Goal: Check status

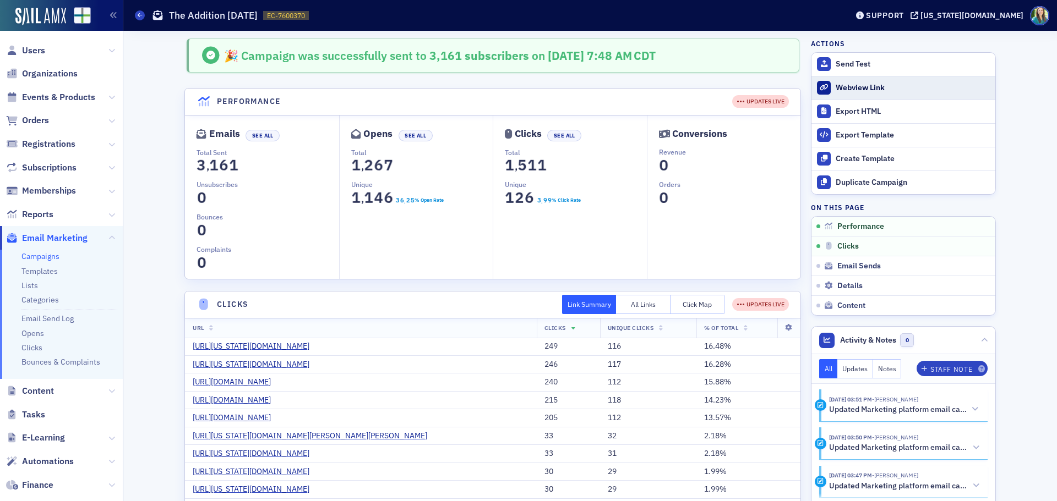
click at [861, 92] on div "Webview Link" at bounding box center [913, 88] width 154 height 10
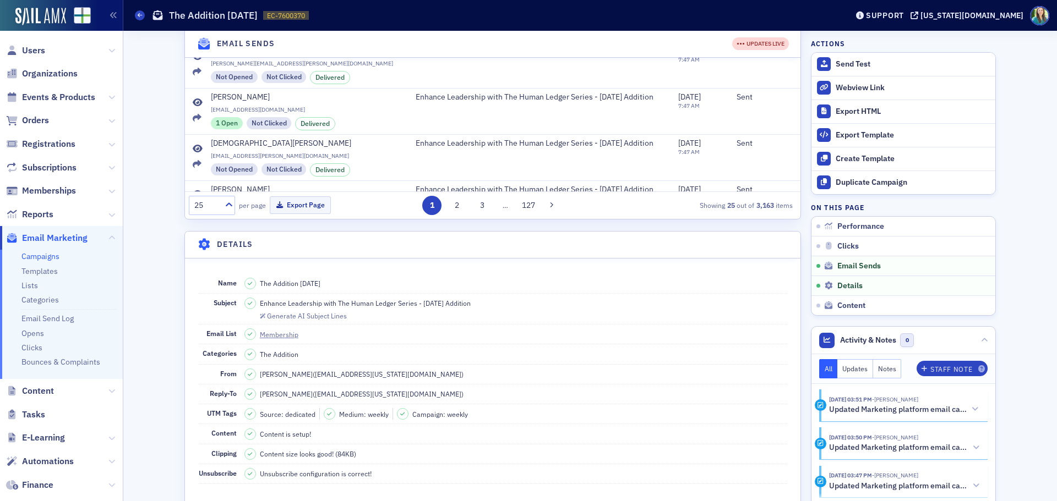
scroll to position [991, 0]
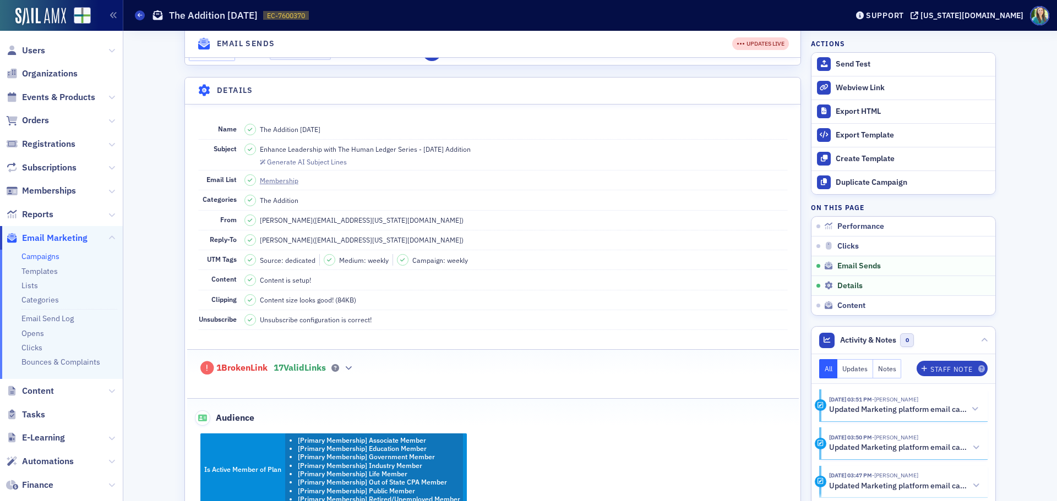
drag, startPoint x: 467, startPoint y: 151, endPoint x: 257, endPoint y: 149, distance: 210.8
click at [260, 149] on span "Enhance Leadership with The Human Ledger Series - [DATE] Addition" at bounding box center [365, 149] width 211 height 10
copy span "Enhance Leadership with The Human Ledger Series - [DATE] Addition"
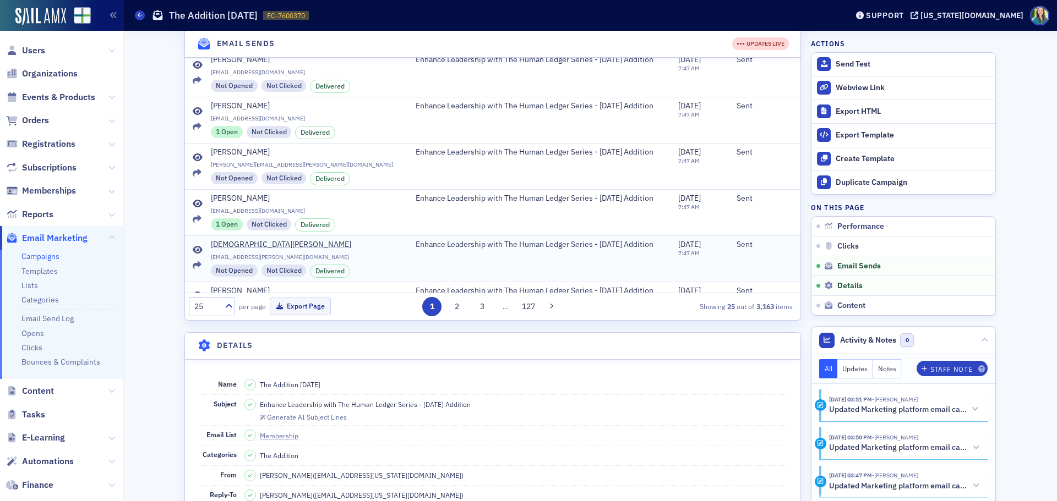
scroll to position [716, 0]
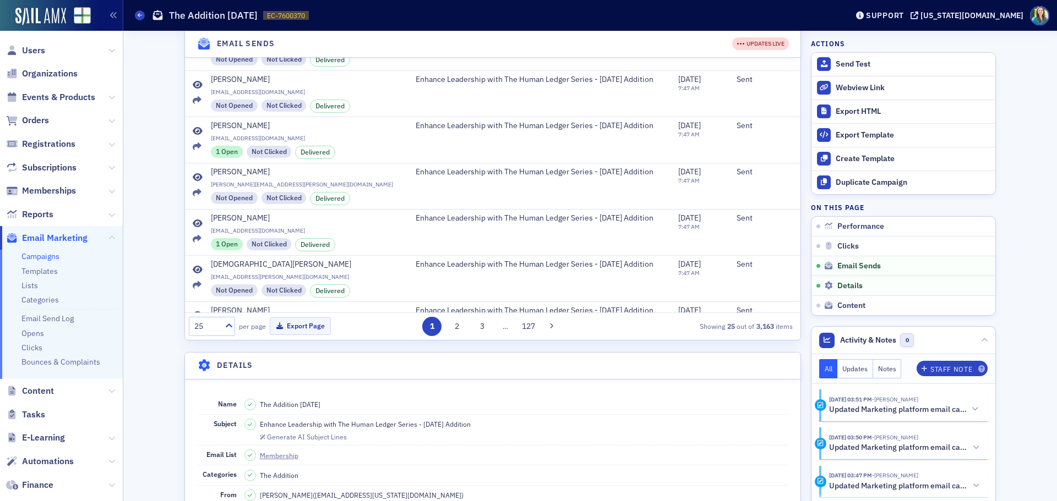
click at [152, 270] on div "🎉 Campaign was successfully sent to 3,161 subscribers on [DATE] 7:48 AM CDT Per…" at bounding box center [590, 449] width 918 height 2269
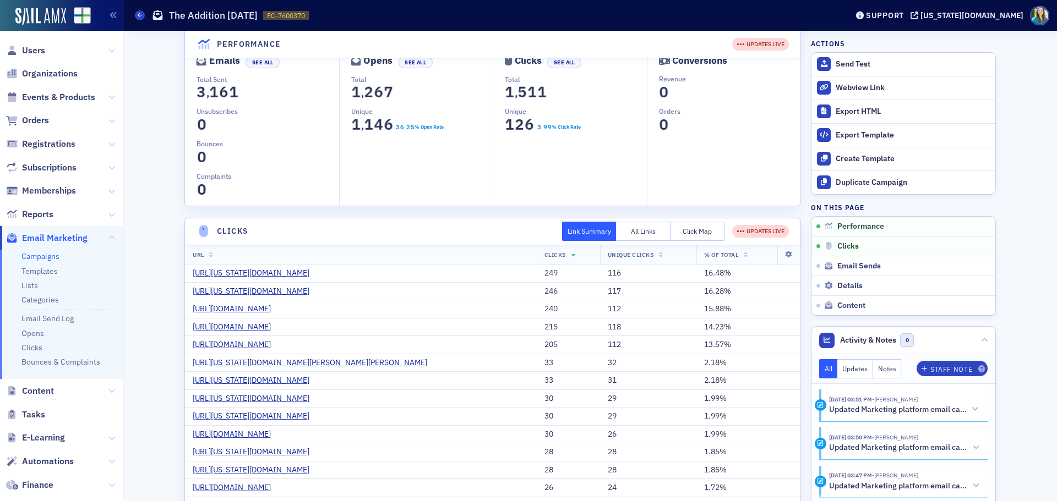
scroll to position [330, 0]
